Goal: Task Accomplishment & Management: Manage account settings

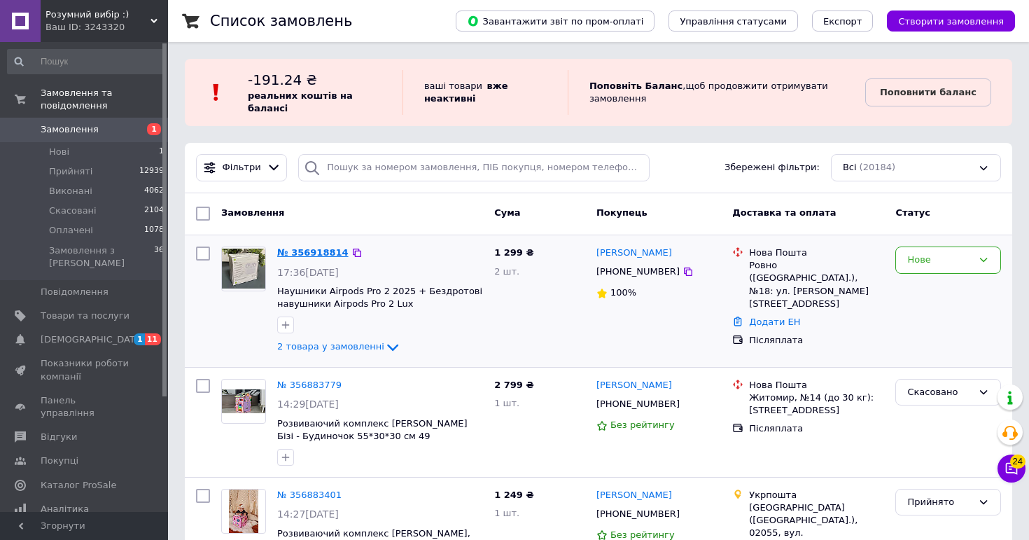
click at [320, 253] on link "№ 356918814" at bounding box center [312, 252] width 71 height 11
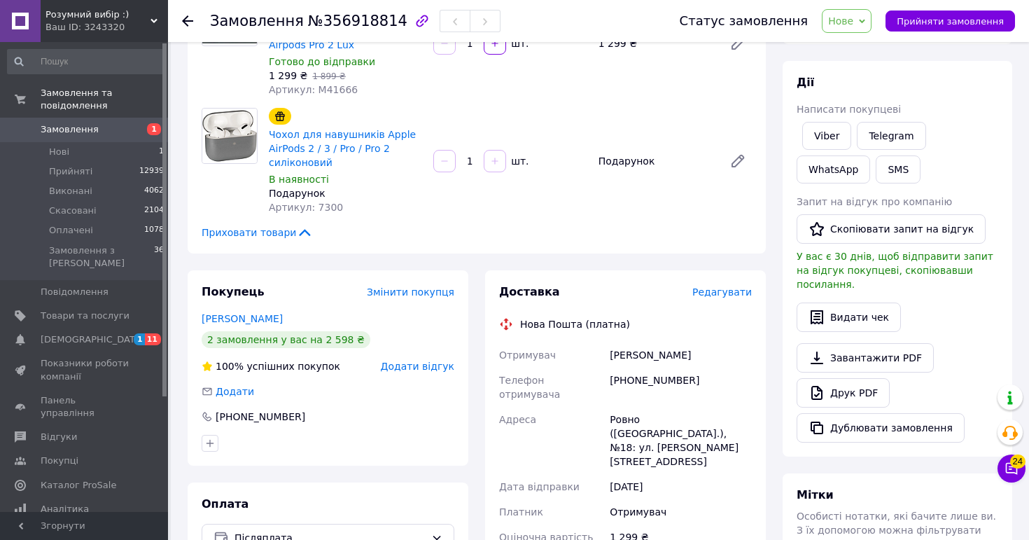
scroll to position [181, 0]
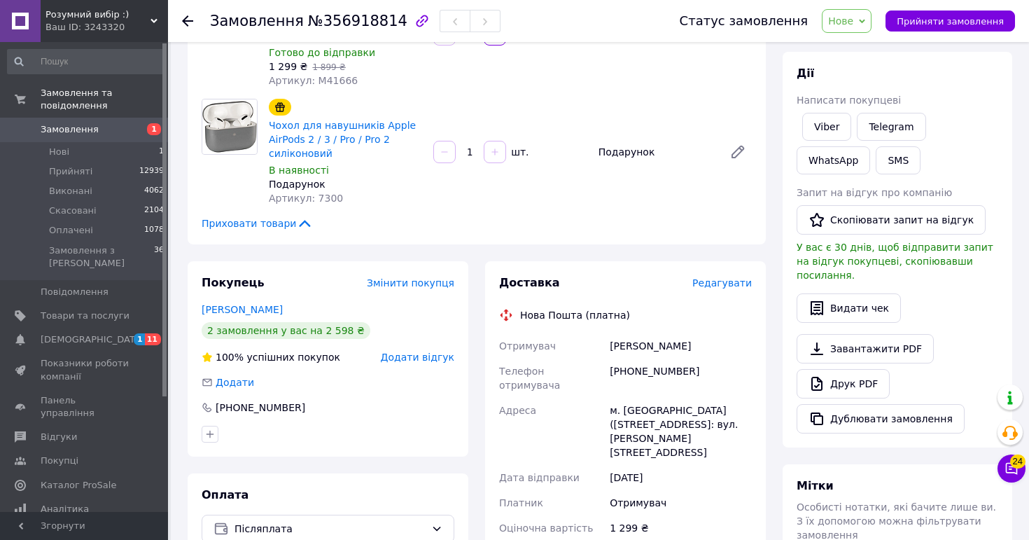
click at [674, 345] on div "[PERSON_NAME]" at bounding box center [681, 345] width 148 height 25
copy div "[PERSON_NAME]"
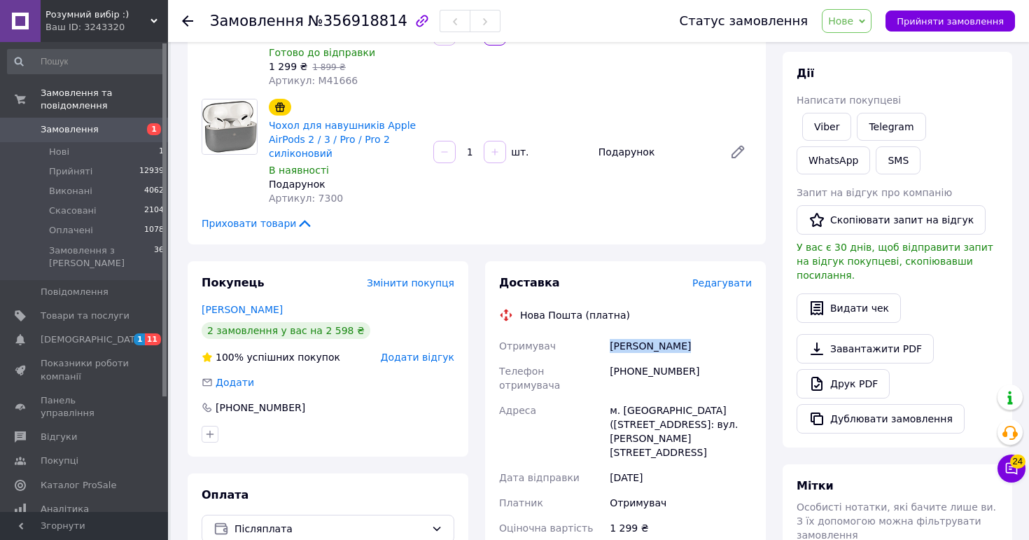
click at [659, 372] on div "[PHONE_NUMBER]" at bounding box center [681, 378] width 148 height 39
copy div "[PHONE_NUMBER]"
click at [663, 398] on div "м. [GEOGRAPHIC_DATA] ([STREET_ADDRESS]: вул. [PERSON_NAME][STREET_ADDRESS]" at bounding box center [681, 431] width 148 height 67
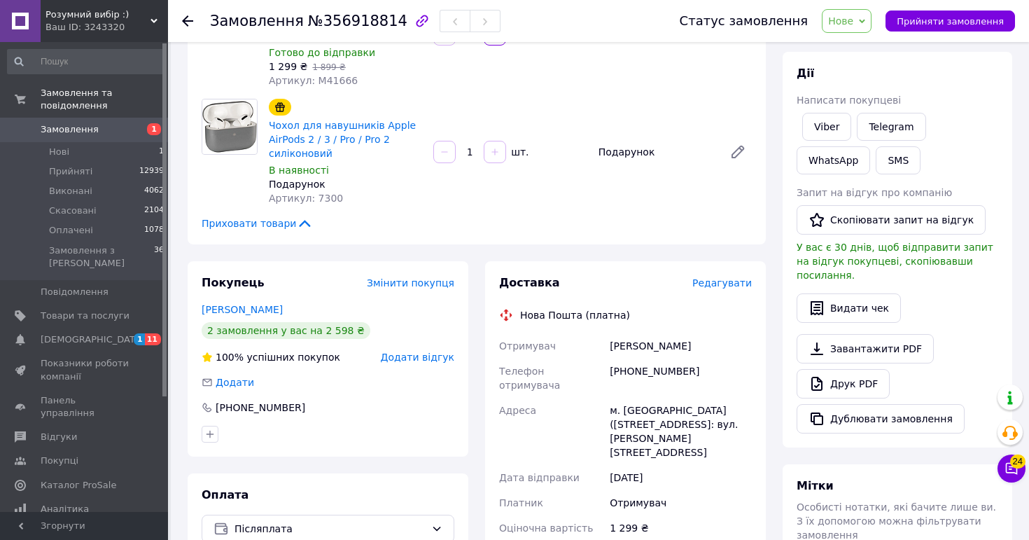
click at [663, 398] on div "м. [GEOGRAPHIC_DATA] ([STREET_ADDRESS]: вул. [PERSON_NAME][STREET_ADDRESS]" at bounding box center [681, 431] width 148 height 67
copy div "м. [GEOGRAPHIC_DATA] ([STREET_ADDRESS]: вул. [PERSON_NAME][STREET_ADDRESS]"
click at [840, 20] on span "Нове" at bounding box center [840, 20] width 25 height 11
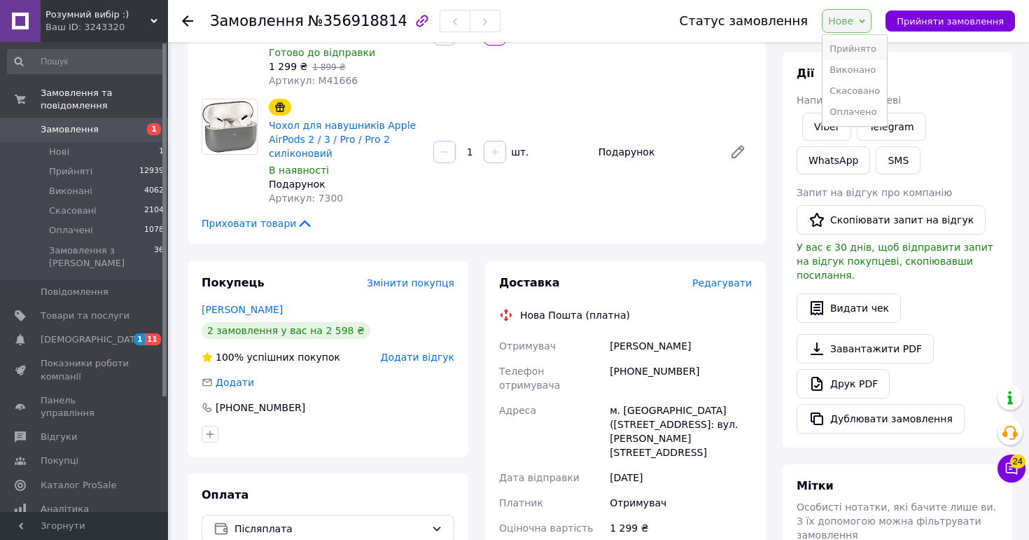
click at [848, 45] on li "Прийнято" at bounding box center [855, 49] width 64 height 21
